Goal: Navigation & Orientation: Find specific page/section

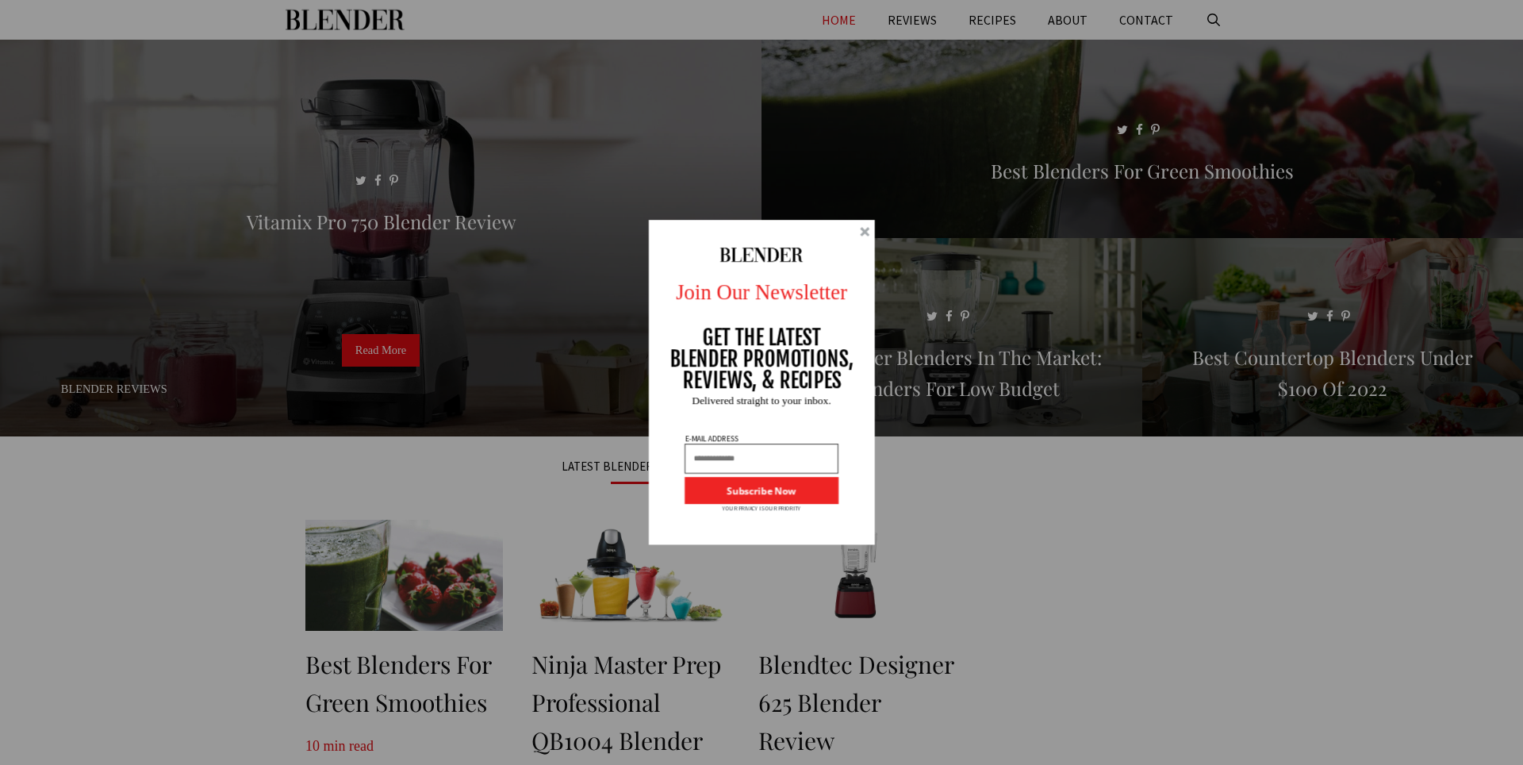
click at [907, 238] on div "Join Our Newsletter GET THE LATEST BLENDER PROMOTIONS, REVIEWS, & RECIPES Subsc…" at bounding box center [761, 382] width 1523 height 765
click at [870, 243] on div at bounding box center [762, 382] width 226 height 325
click at [859, 241] on div at bounding box center [762, 382] width 226 height 325
click at [874, 240] on div at bounding box center [762, 382] width 226 height 325
click at [860, 230] on div at bounding box center [865, 232] width 10 height 10
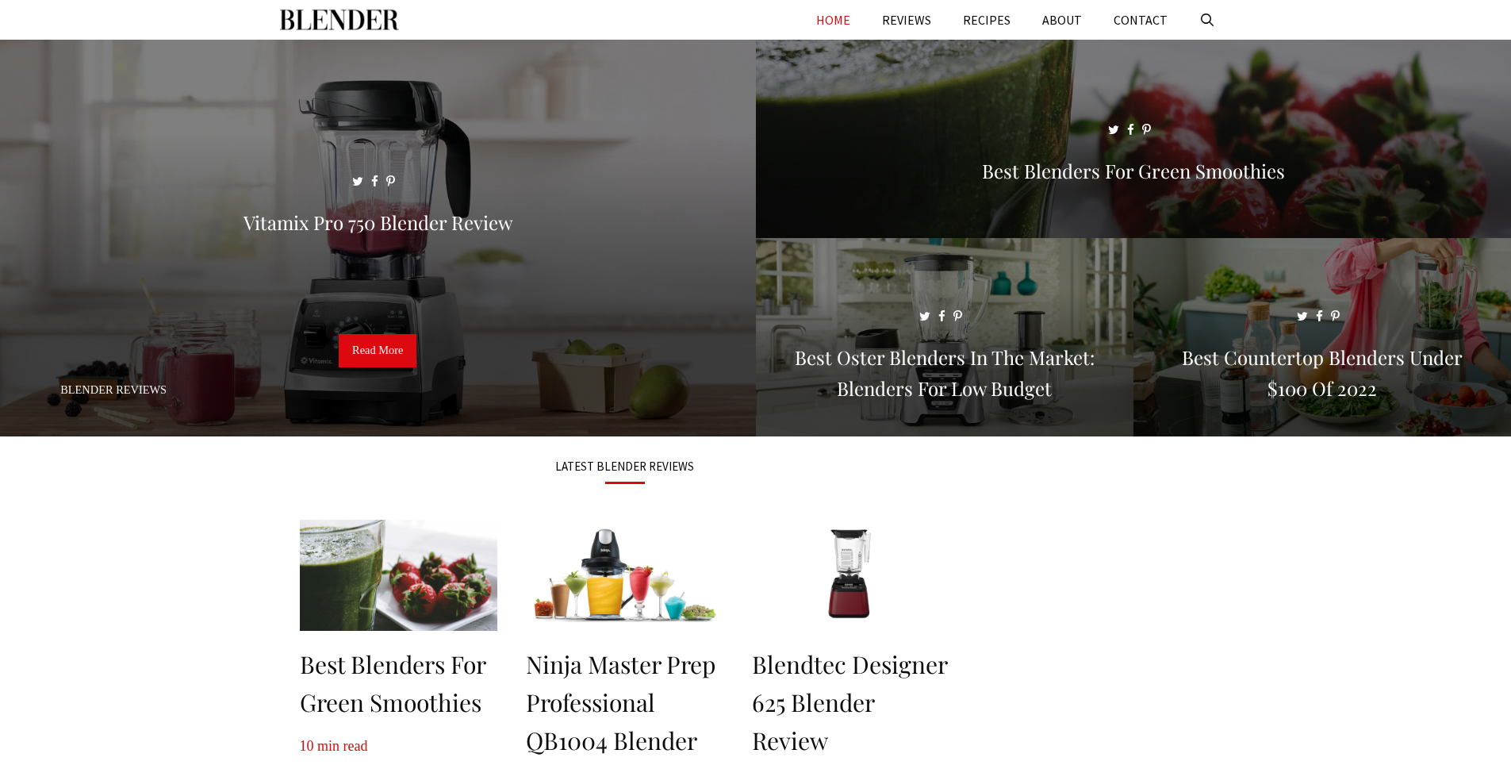
click at [831, 19] on link "HOME" at bounding box center [833, 20] width 66 height 40
